Goal: Find specific page/section: Find specific page/section

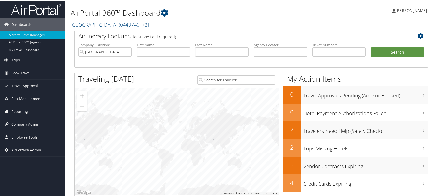
click at [35, 174] on div "Dashboards AirPortal 360™ (Manager) AirPortal 360™ (Agent) My Travel Dashboard …" at bounding box center [218, 164] width 437 height 328
click at [27, 125] on span "Company Admin" at bounding box center [25, 124] width 28 height 13
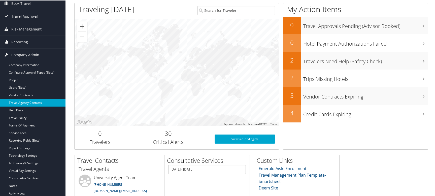
scroll to position [76, 0]
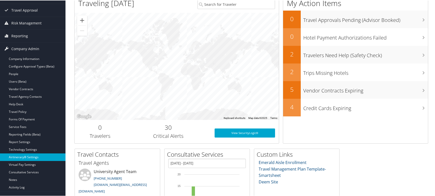
click at [39, 157] on link "Airtinerary® Settings" at bounding box center [33, 157] width 66 height 8
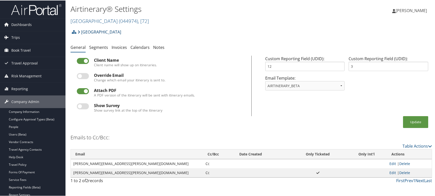
click at [92, 32] on link "[GEOGRAPHIC_DATA]" at bounding box center [100, 31] width 44 height 10
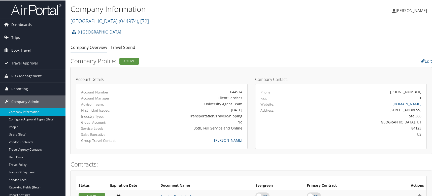
click at [89, 20] on link "[GEOGRAPHIC_DATA] ( 044974 ) , [ 72 ]" at bounding box center [110, 20] width 78 height 7
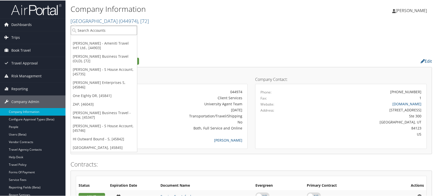
click at [90, 27] on input "search" at bounding box center [104, 29] width 66 height 9
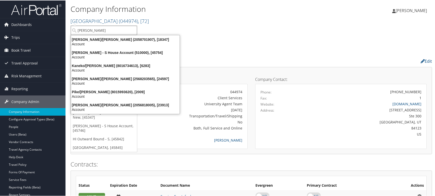
type input "gayle h"
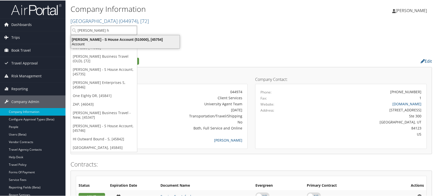
click at [97, 39] on div "Gayle Hawkins - S House Account (510000), [45754]" at bounding box center [125, 39] width 115 height 5
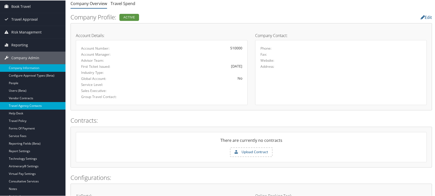
scroll to position [50, 0]
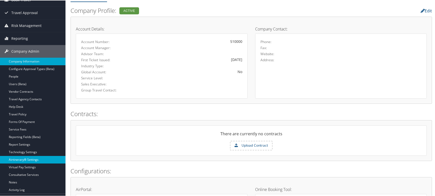
click at [21, 161] on link "Airtinerary® Settings" at bounding box center [33, 160] width 66 height 8
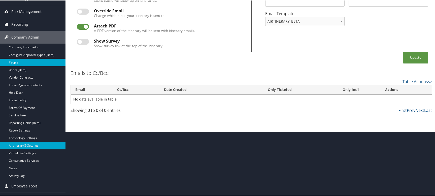
scroll to position [74, 0]
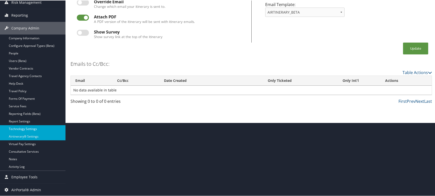
click at [29, 129] on link "Technology Settings" at bounding box center [33, 129] width 66 height 8
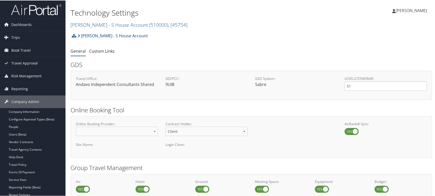
click at [89, 36] on link "[PERSON_NAME] - S House Account" at bounding box center [113, 35] width 70 height 10
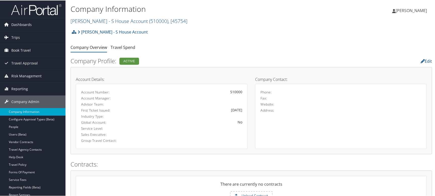
click at [92, 22] on link "[PERSON_NAME] - S House Account ( 510000 ) , [ 45754 ]" at bounding box center [129, 20] width 117 height 7
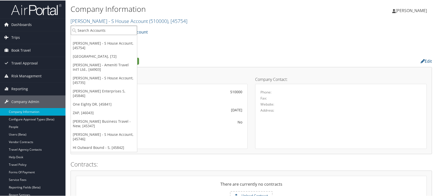
click at [91, 30] on input "search" at bounding box center [104, 29] width 66 height 9
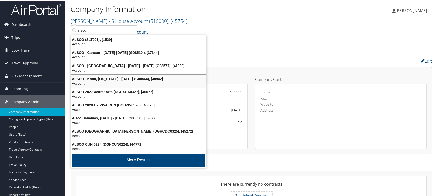
type input "alsco"
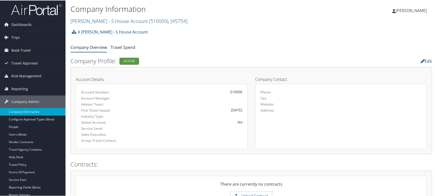
click at [86, 21] on link "[PERSON_NAME] - S House Account ( 510000 ) , [ 45754 ]" at bounding box center [129, 20] width 117 height 7
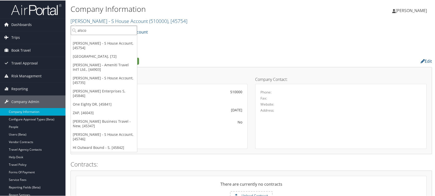
click at [99, 33] on input "alsco" at bounding box center [104, 29] width 66 height 9
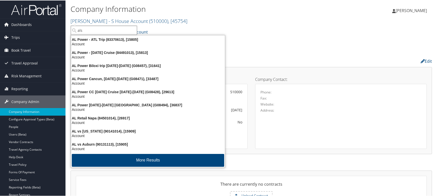
type input "alsc"
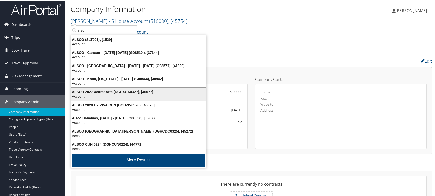
drag, startPoint x: 72, startPoint y: 91, endPoint x: 122, endPoint y: 93, distance: 49.4
click at [122, 93] on div "ALSCO 2027 Xcaret Arte (DGHXCA0327), [46077]" at bounding box center [138, 91] width 141 height 5
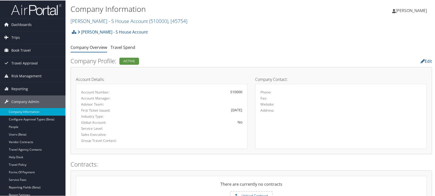
click at [260, 38] on div "Gayle Hawkins - S House Account Account Structure Gayle Hawkins - S House Accou…" at bounding box center [252, 33] width 362 height 14
